Goal: Information Seeking & Learning: Learn about a topic

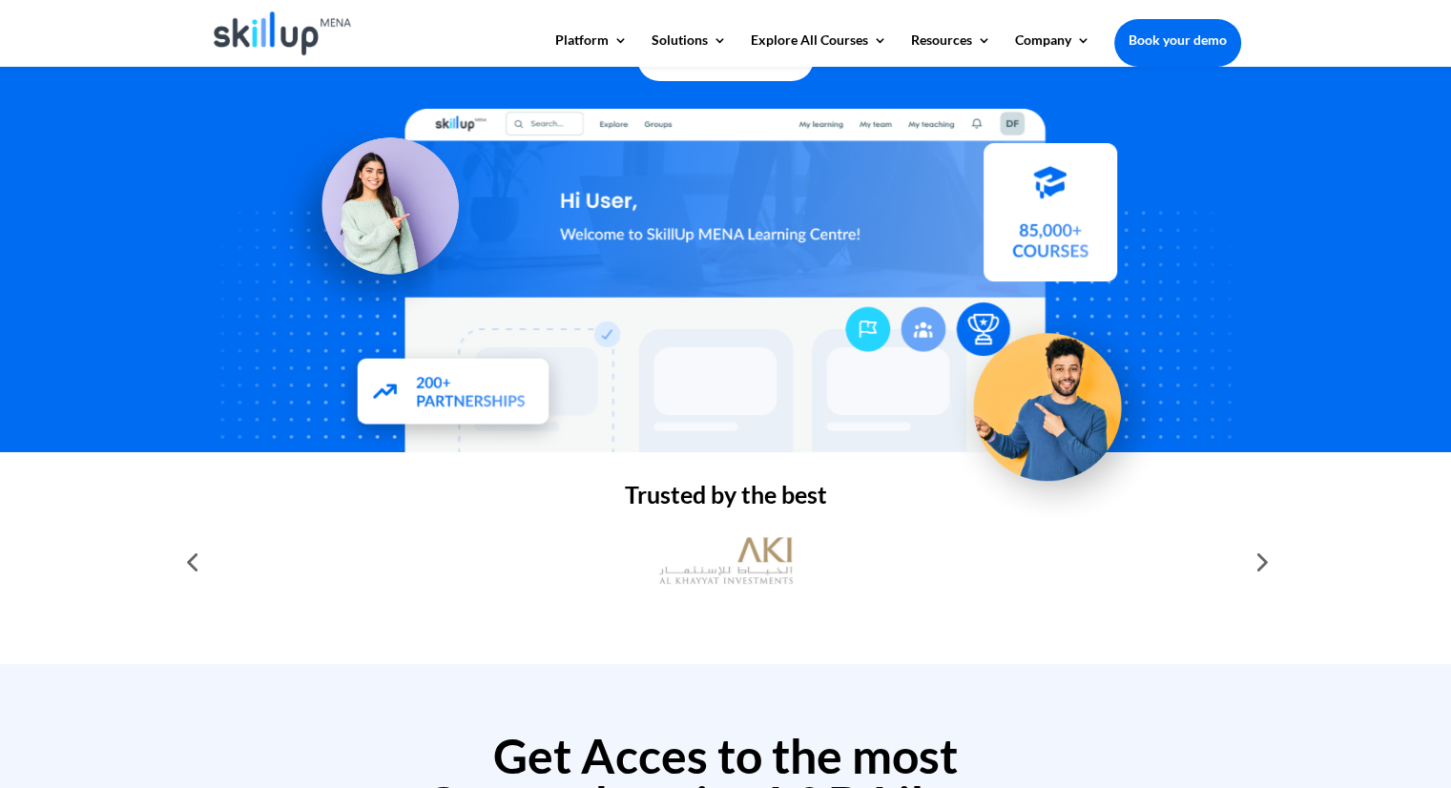
scroll to position [221, 0]
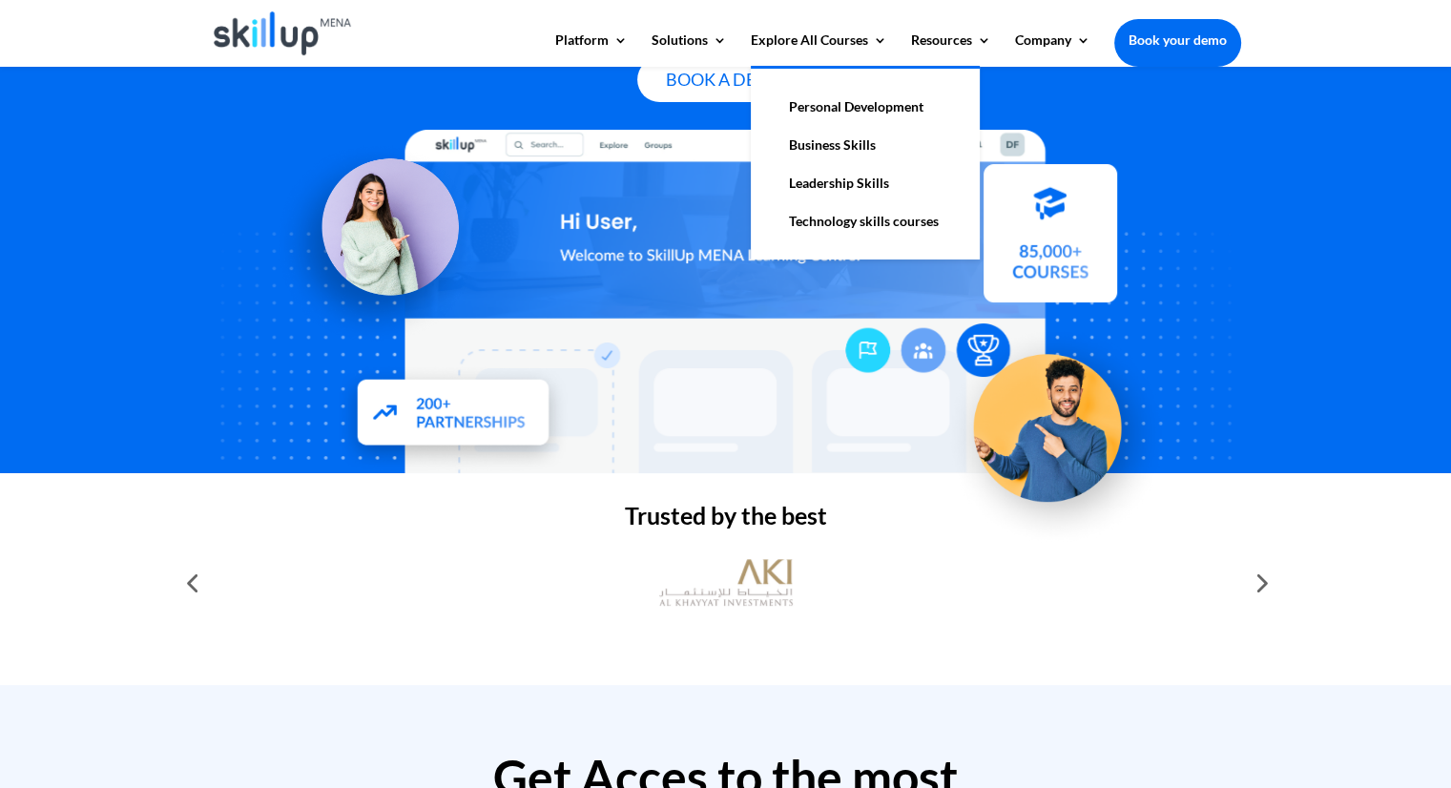
click at [834, 108] on link "Personal Development" at bounding box center [865, 107] width 191 height 38
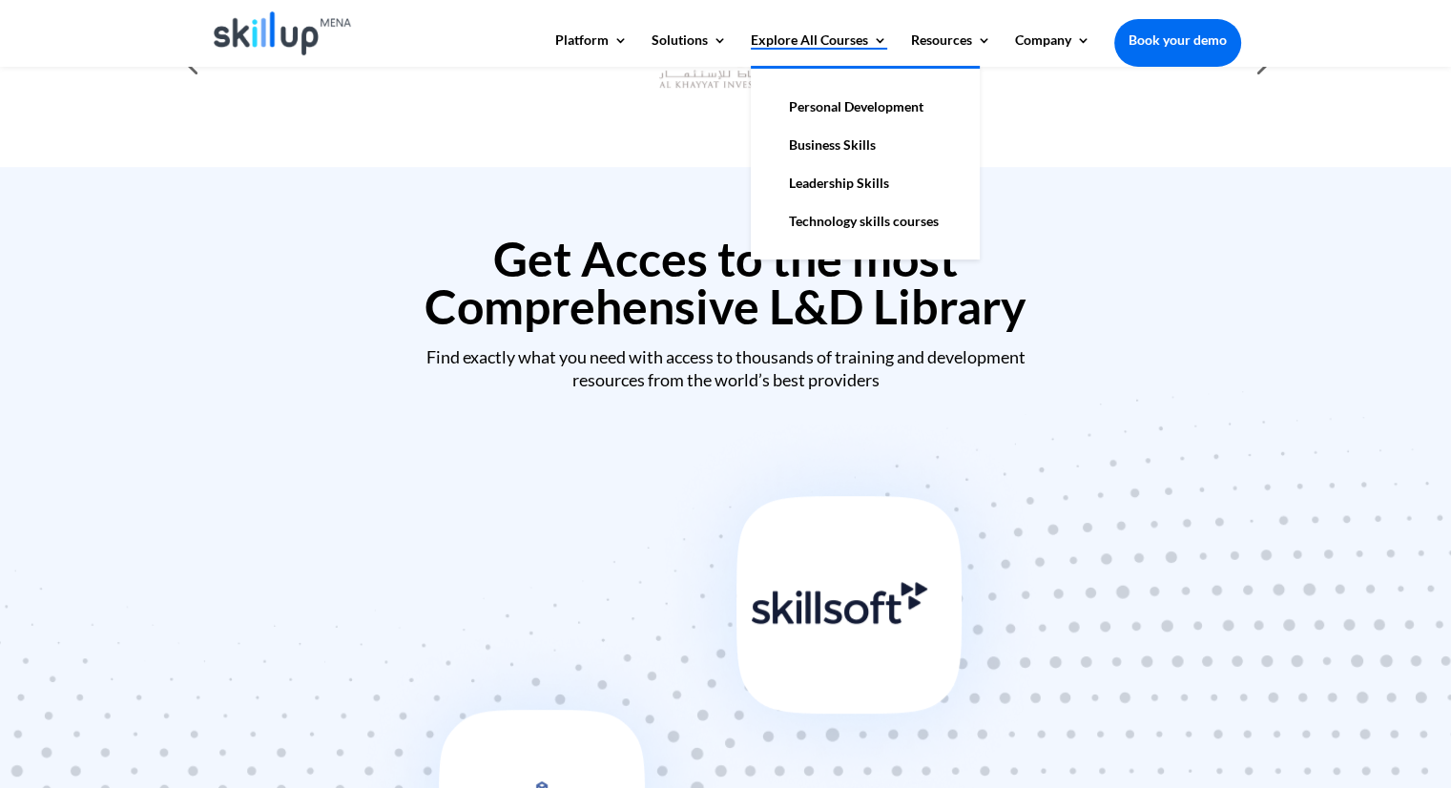
scroll to position [740, 0]
click at [832, 188] on link "Leadership Skills" at bounding box center [865, 183] width 191 height 38
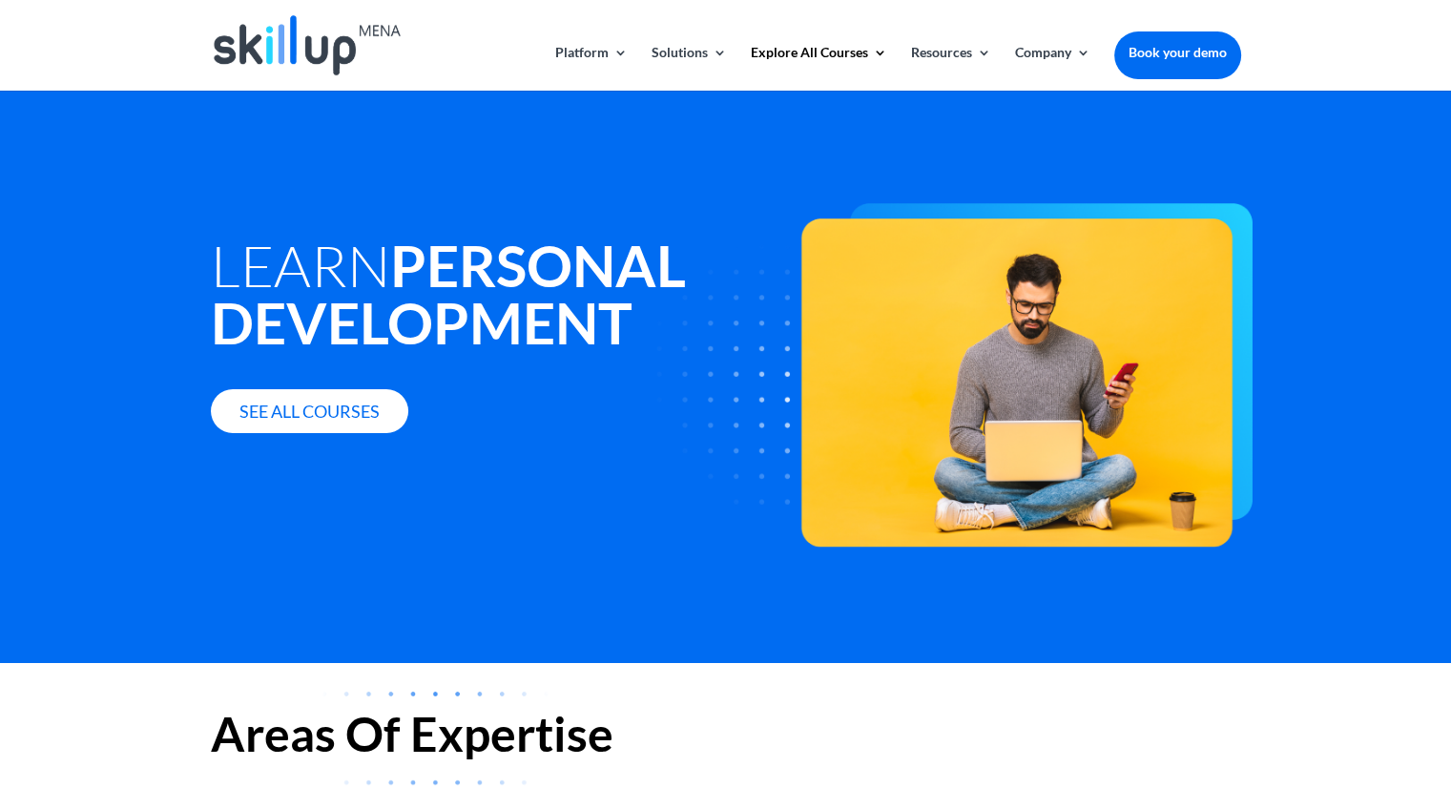
click at [942, 652] on div "Learn Personal Development See all courses" at bounding box center [725, 377] width 1451 height 572
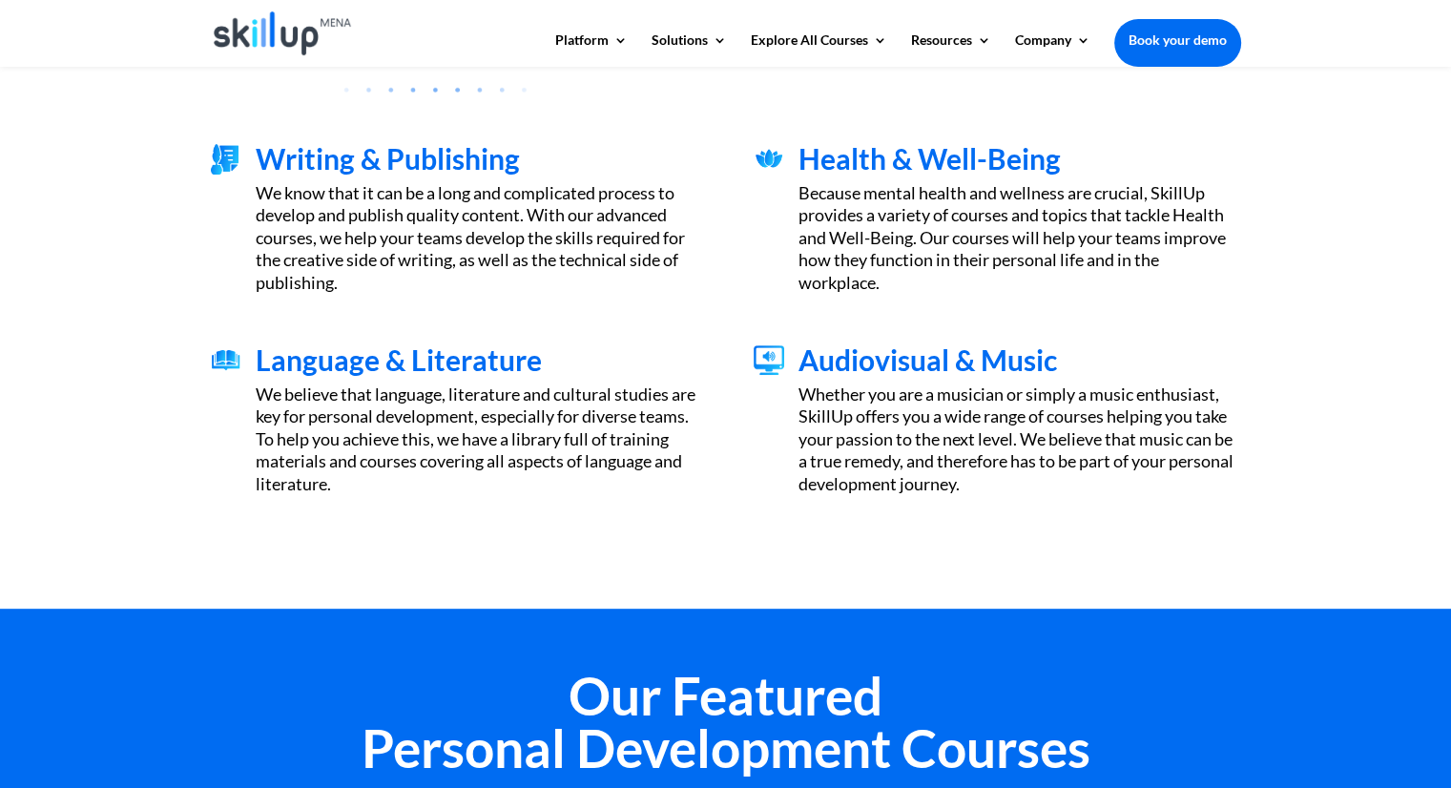
scroll to position [671, 0]
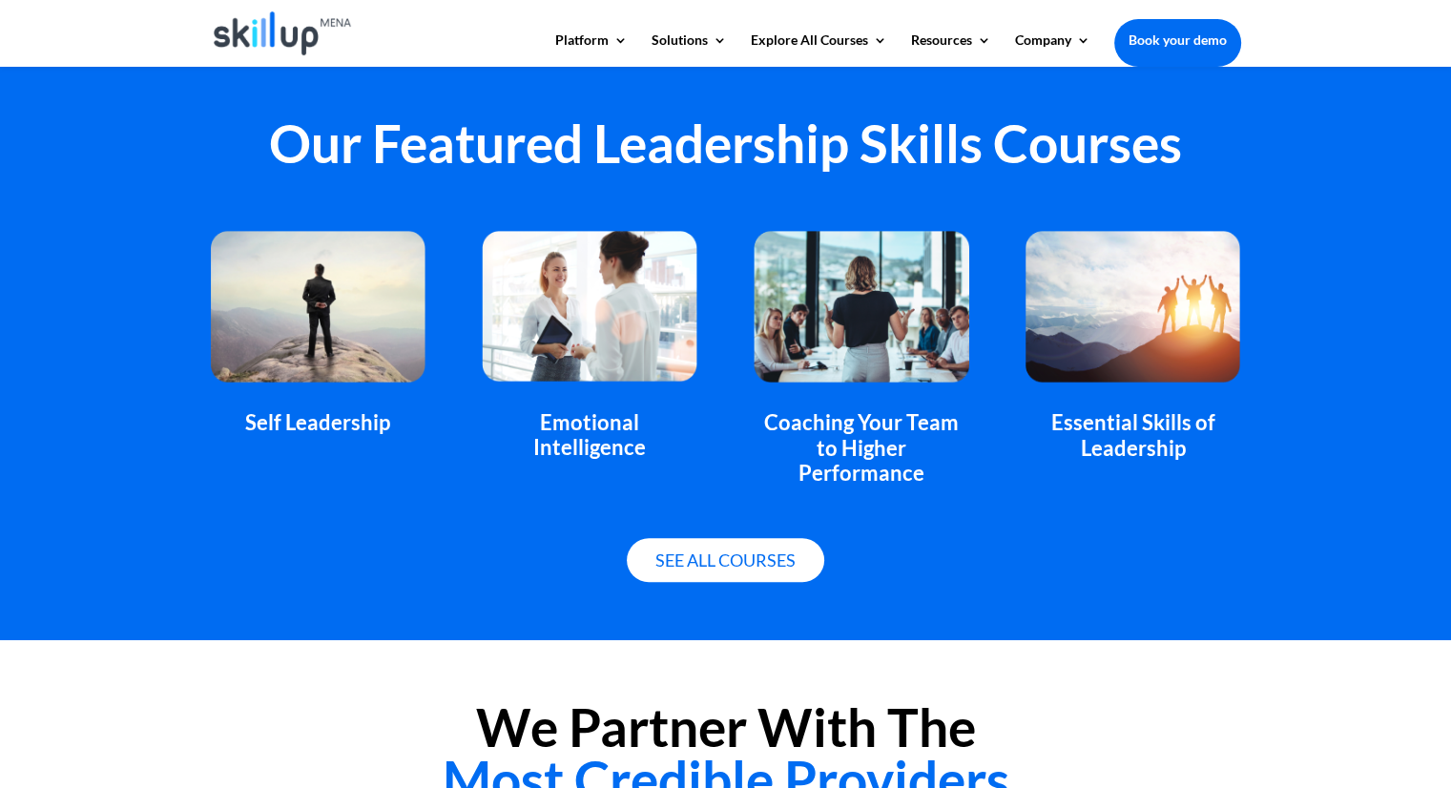
scroll to position [1174, 0]
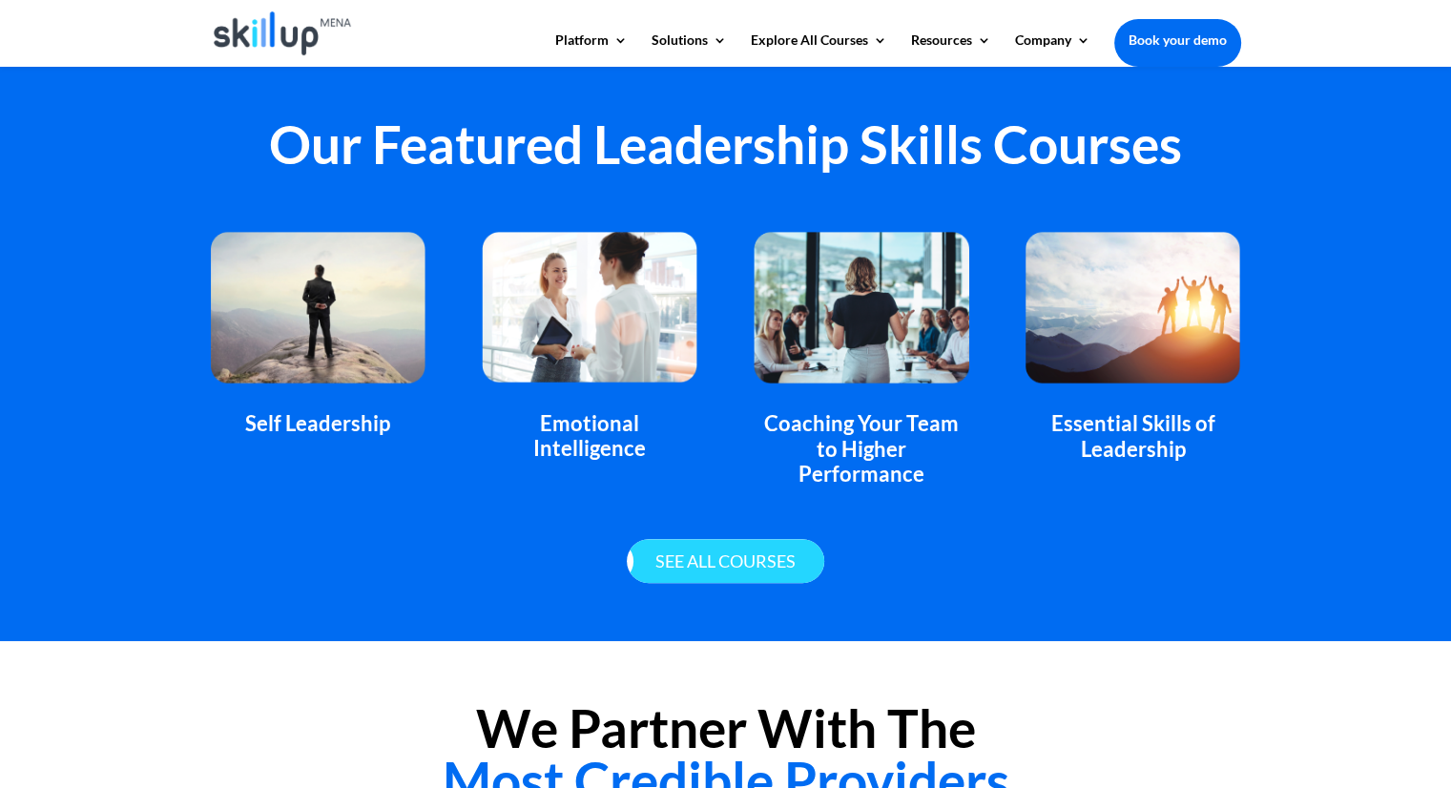
click at [760, 547] on link "See all courses" at bounding box center [725, 561] width 197 height 45
